Goal: Book appointment/travel/reservation

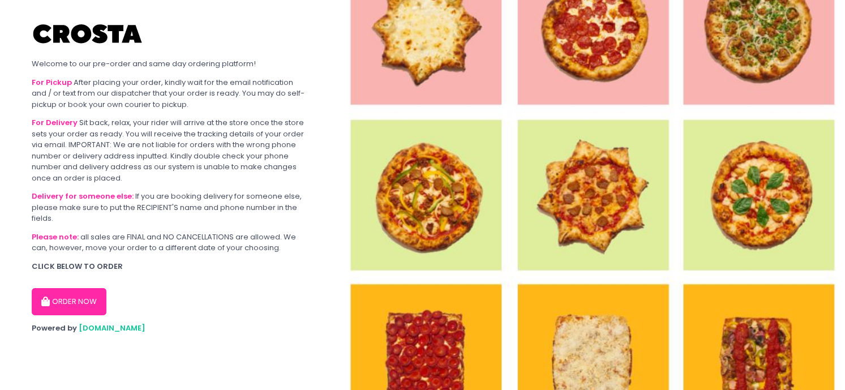
click at [75, 301] on button "ORDER NOW" at bounding box center [69, 301] width 75 height 27
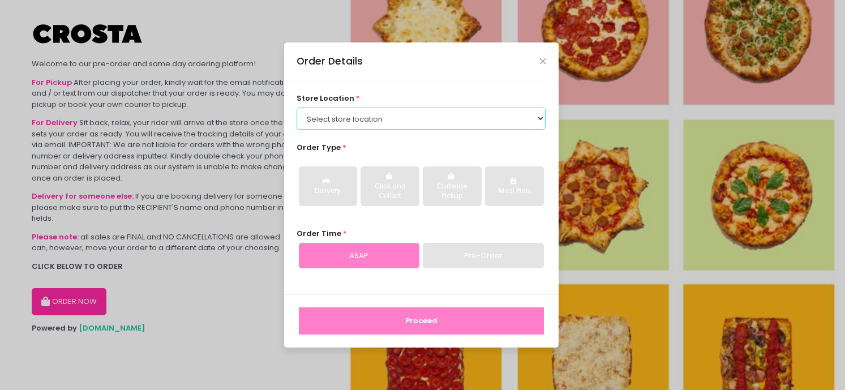
click at [357, 119] on select "Select store location [PERSON_NAME] Pizza - [PERSON_NAME] Pizza - [GEOGRAPHIC_D…" at bounding box center [421, 119] width 249 height 22
select select "5fabb2e53664a8677beaeb89"
click at [297, 108] on select "Select store location [PERSON_NAME] Pizza - [PERSON_NAME] Pizza - [GEOGRAPHIC_D…" at bounding box center [421, 119] width 249 height 22
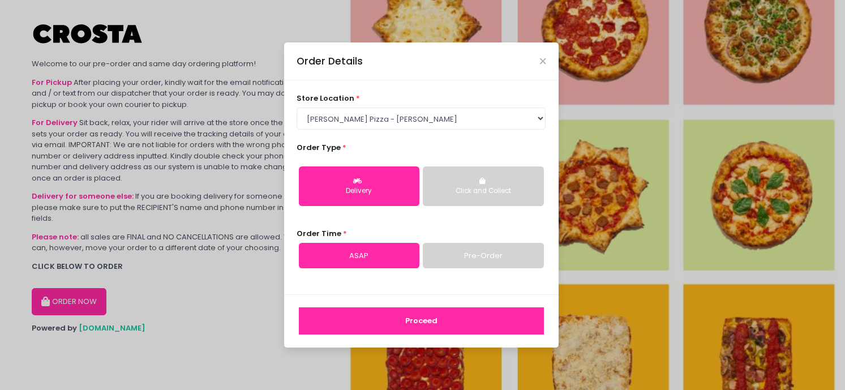
click at [461, 186] on div "Click and Collect" at bounding box center [483, 191] width 105 height 10
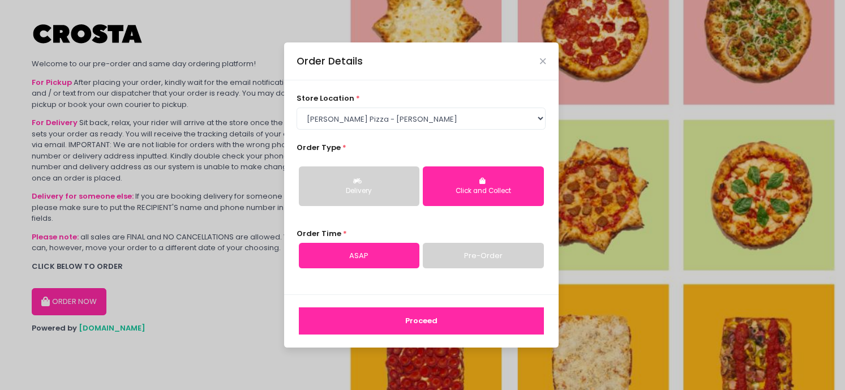
click at [451, 264] on link "Pre-Order" at bounding box center [483, 256] width 121 height 26
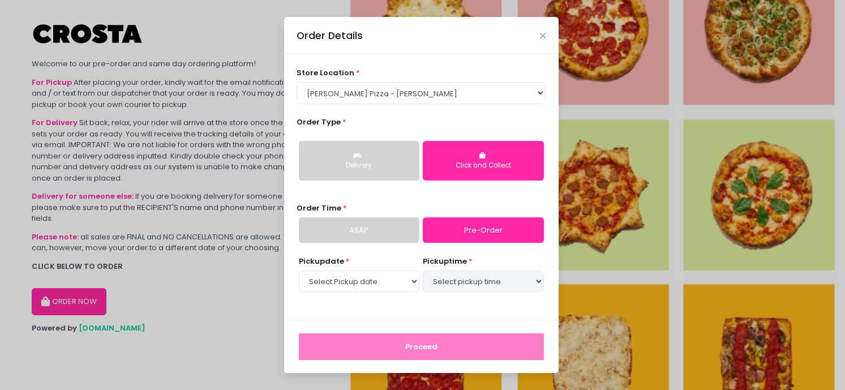
select select "[DATE]"
click at [459, 280] on select "Select pickup time 03:00 PM - 03:30 PM 03:30 PM - 04:00 PM 04:00 PM - 04:30 PM …" at bounding box center [483, 282] width 121 height 22
select select "15:30"
click at [423, 271] on select "Select pickup time 03:00 PM - 03:30 PM 03:30 PM - 04:00 PM 04:00 PM - 04:30 PM …" at bounding box center [483, 282] width 121 height 22
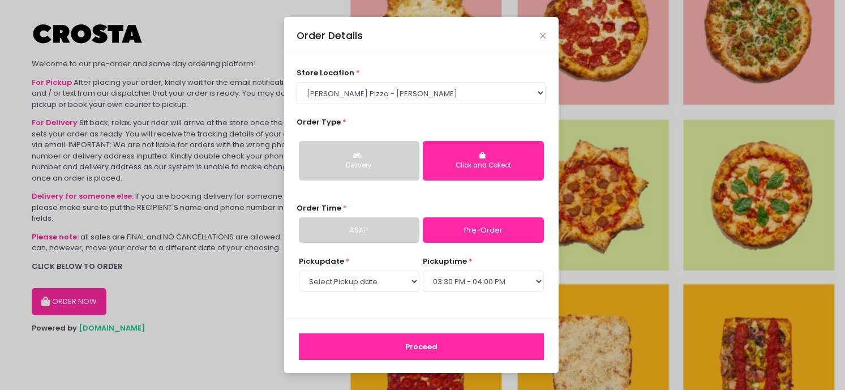
click at [461, 347] on button "Proceed" at bounding box center [421, 347] width 245 height 27
